Goal: Obtain resource: Obtain resource

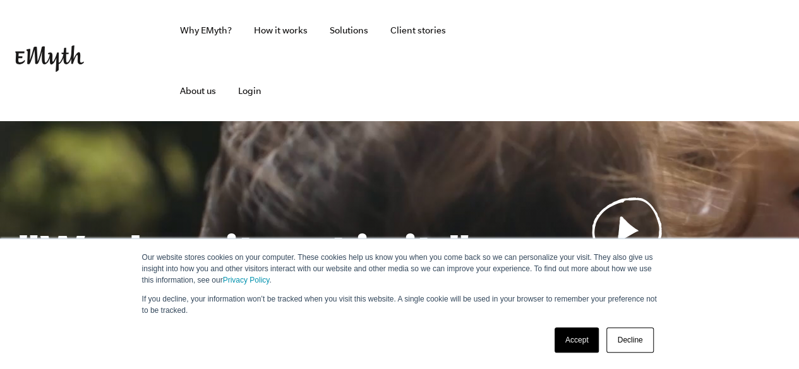
click at [573, 338] on link "Accept" at bounding box center [576, 340] width 45 height 25
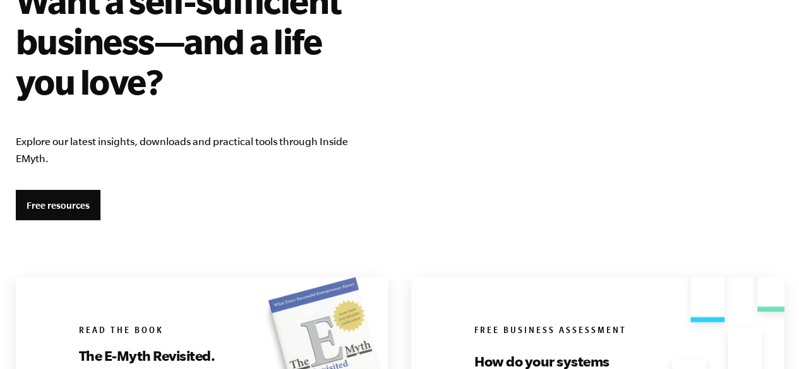
scroll to position [2302, 0]
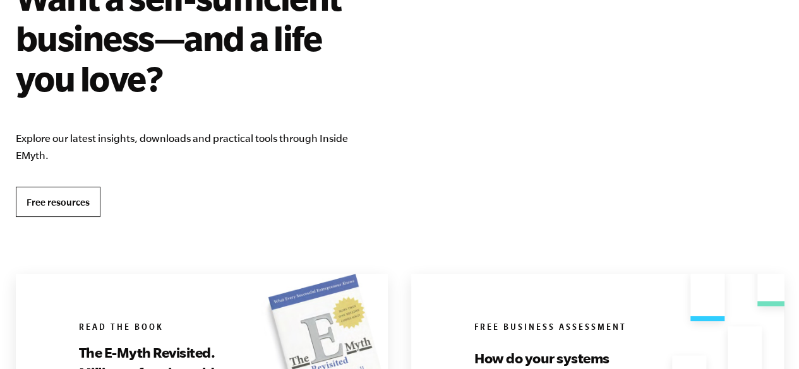
click at [42, 193] on link "Free resources" at bounding box center [58, 202] width 85 height 30
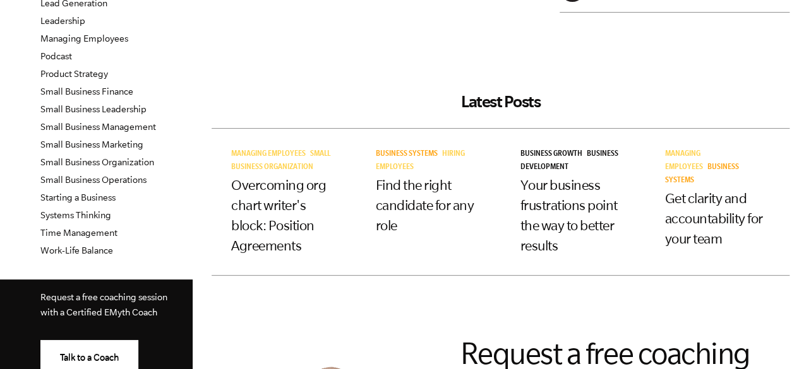
scroll to position [350, 0]
click at [429, 275] on article "Business Systems Hiring Employees Find the right candidate for any role" at bounding box center [428, 202] width 145 height 146
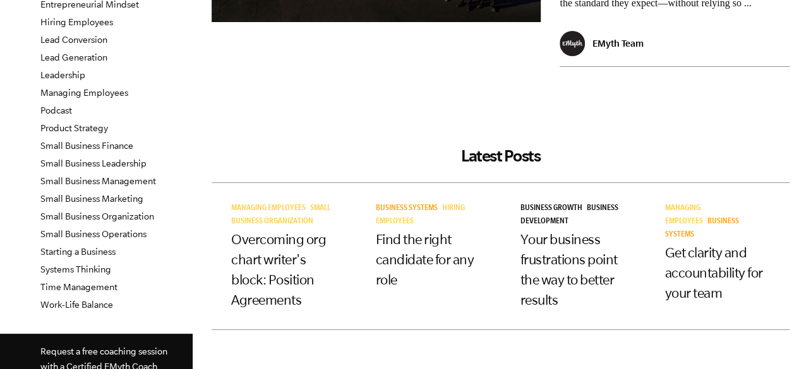
scroll to position [0, 0]
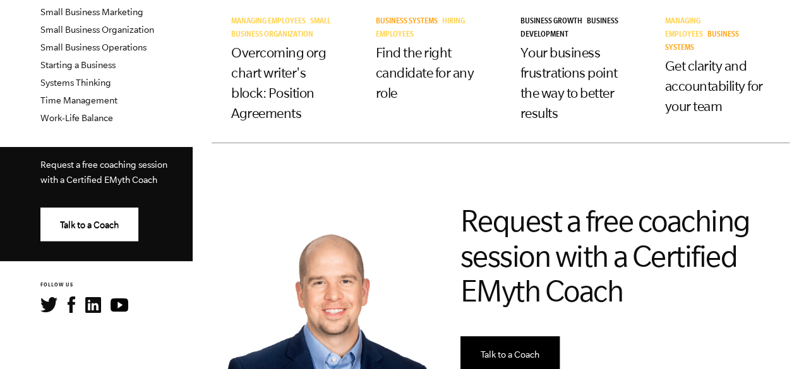
scroll to position [482, 0]
click at [56, 119] on link "Work-Life Balance" at bounding box center [76, 118] width 73 height 10
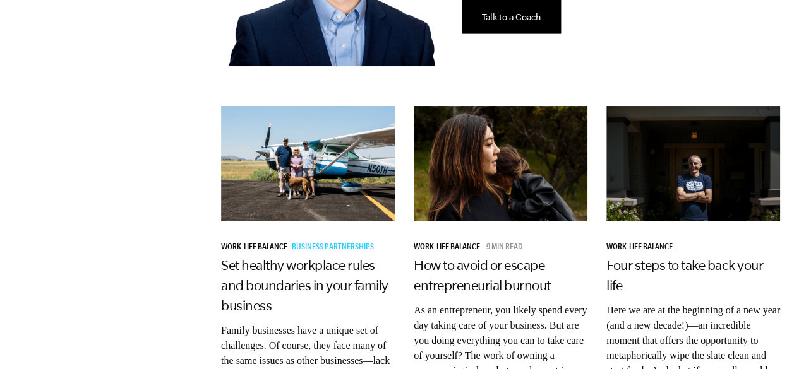
scroll to position [902, 0]
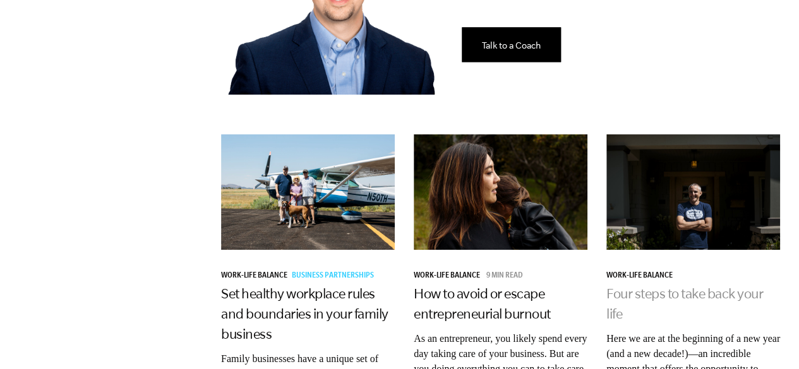
click at [608, 286] on link "Four steps to take back your life" at bounding box center [684, 303] width 157 height 35
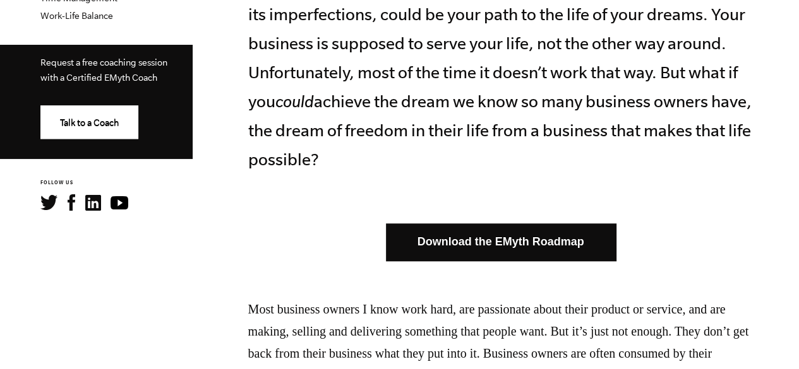
scroll to position [585, 0]
click at [462, 244] on link "Download the EMyth Roadmap" at bounding box center [501, 242] width 230 height 37
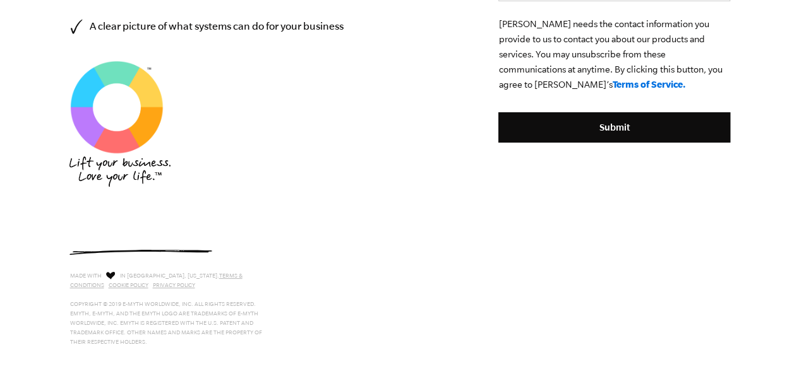
scroll to position [626, 0]
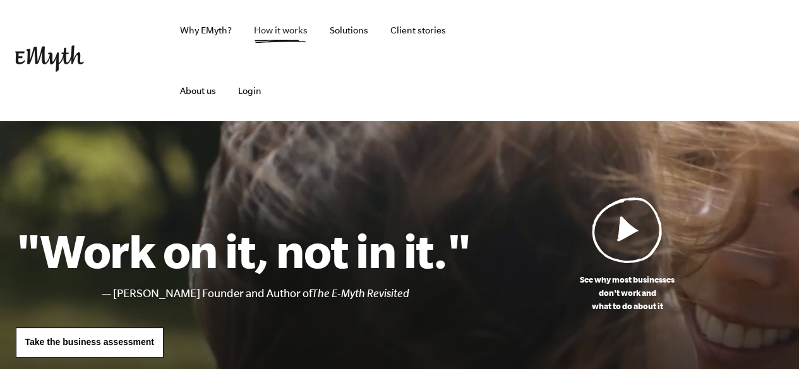
click at [273, 31] on link "How it works" at bounding box center [281, 30] width 74 height 61
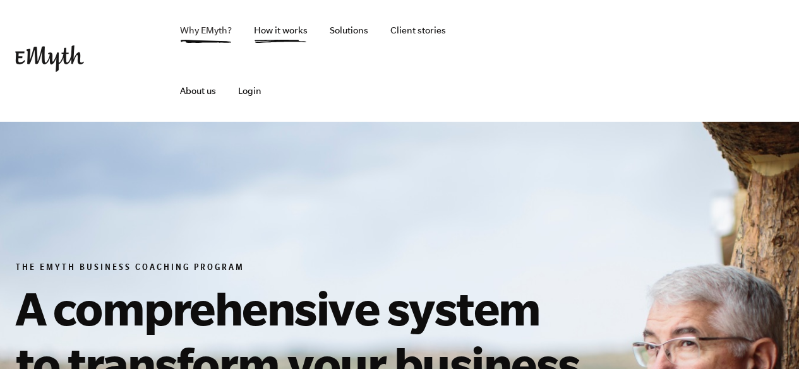
click at [213, 39] on link "Why EMyth?" at bounding box center [206, 30] width 72 height 61
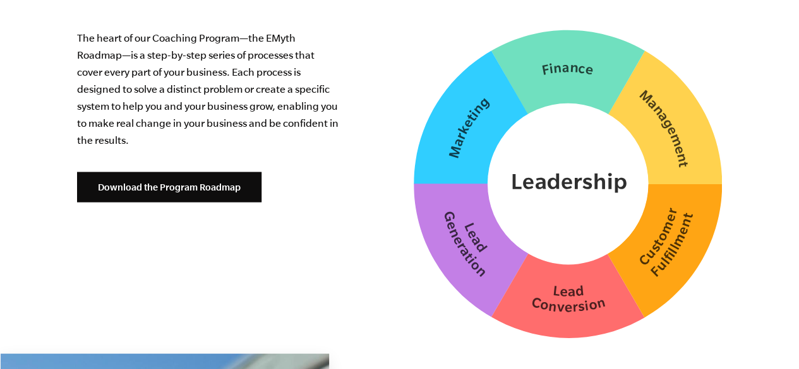
scroll to position [3321, 0]
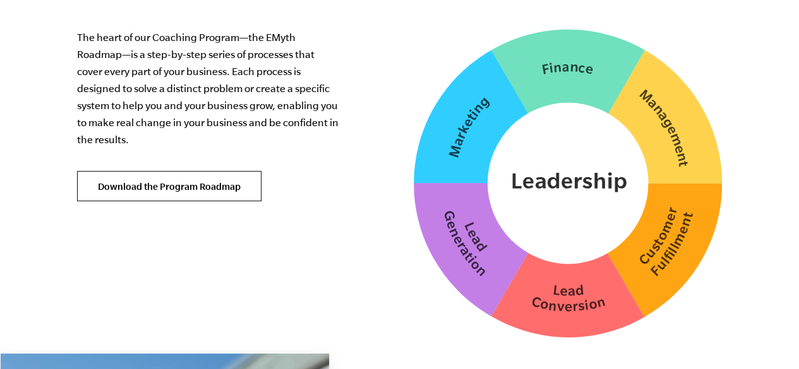
click at [119, 172] on link "Download the Program Roadmap" at bounding box center [169, 186] width 184 height 30
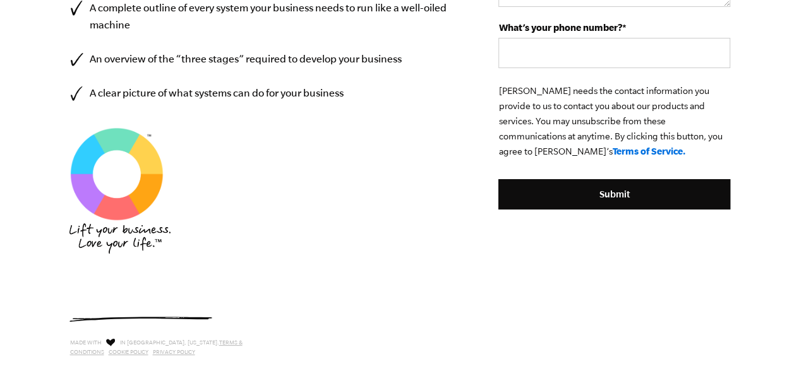
scroll to position [580, 0]
